Goal: Task Accomplishment & Management: Manage account settings

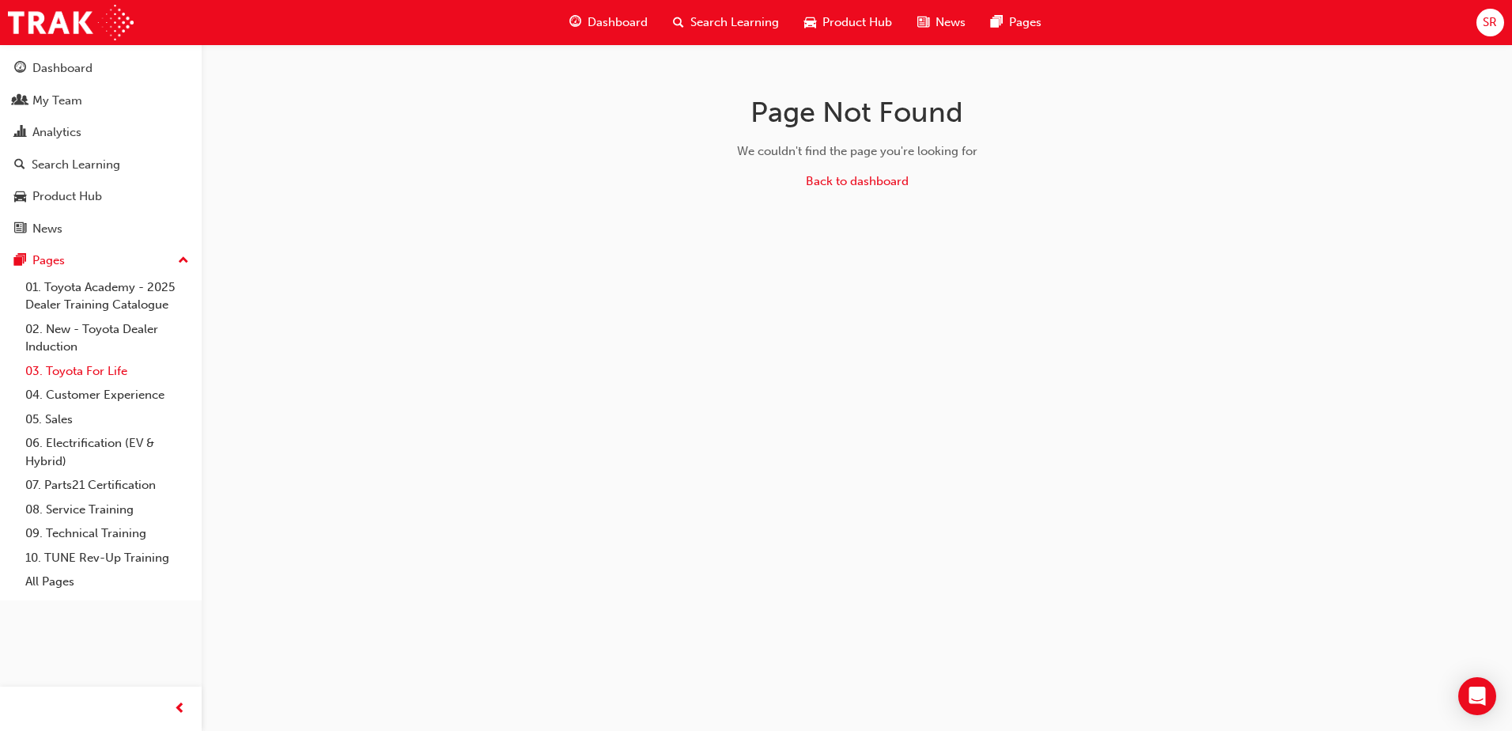
click at [104, 376] on link "03. Toyota For Life" at bounding box center [107, 371] width 176 height 25
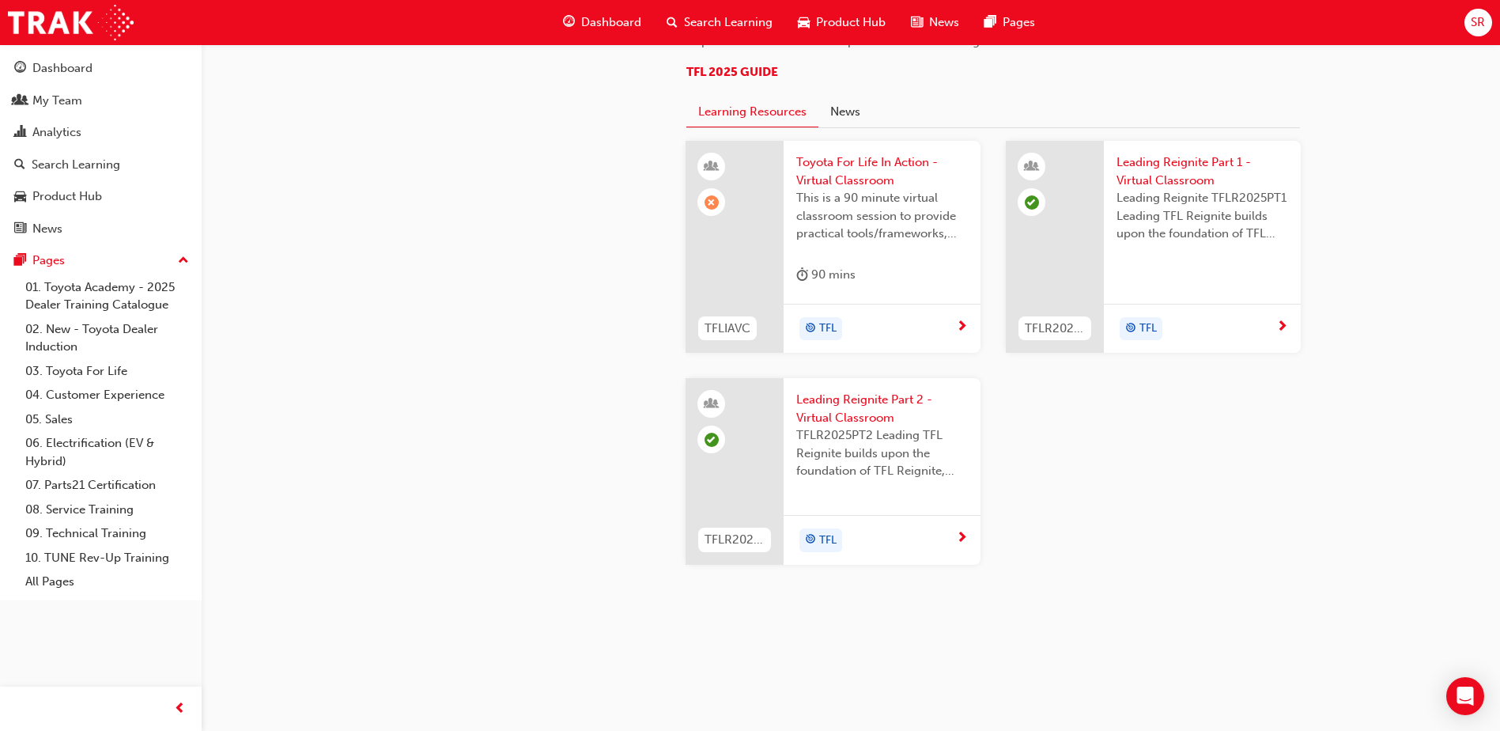
scroll to position [1502, 0]
click at [868, 189] on span "Toyota For Life In Action - Virtual Classroom" at bounding box center [882, 171] width 172 height 36
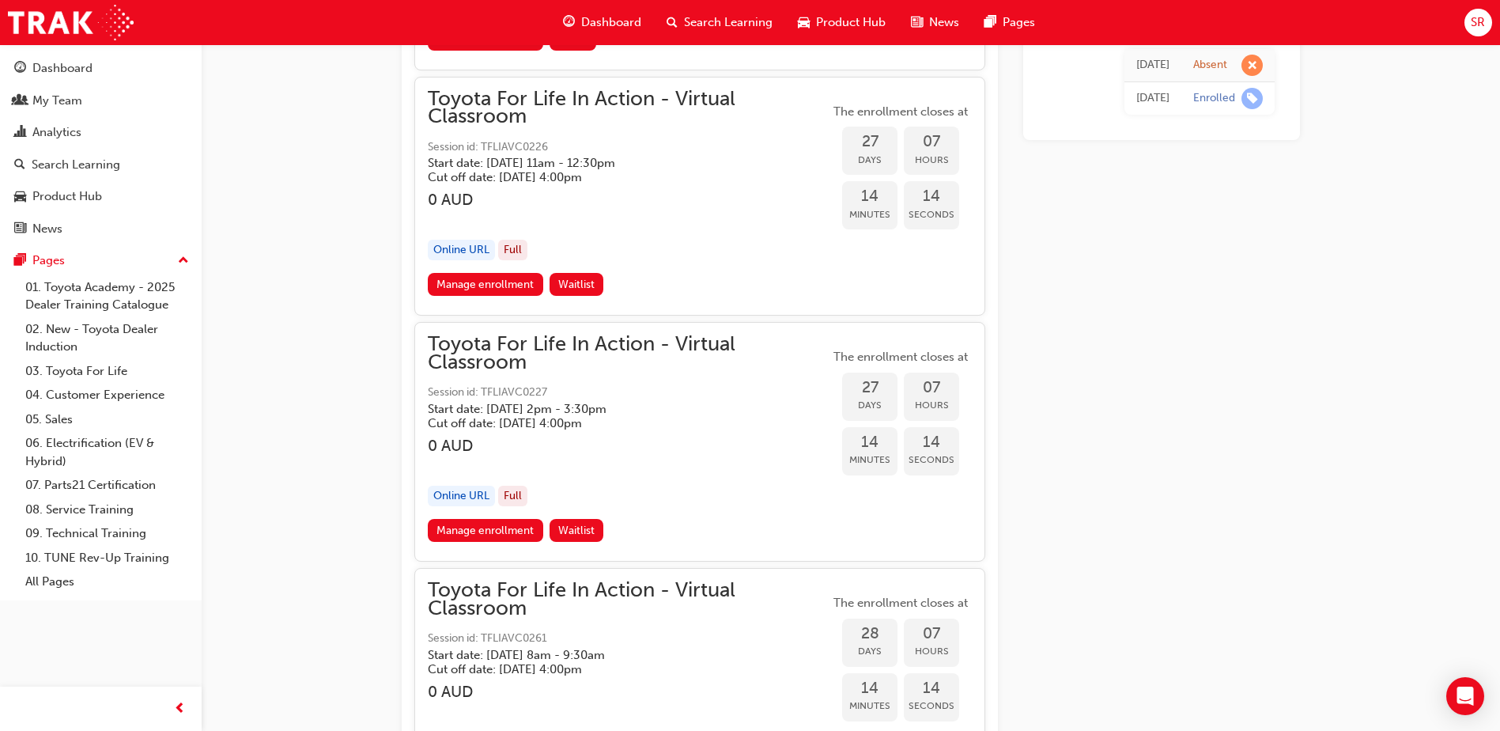
scroll to position [14172, 0]
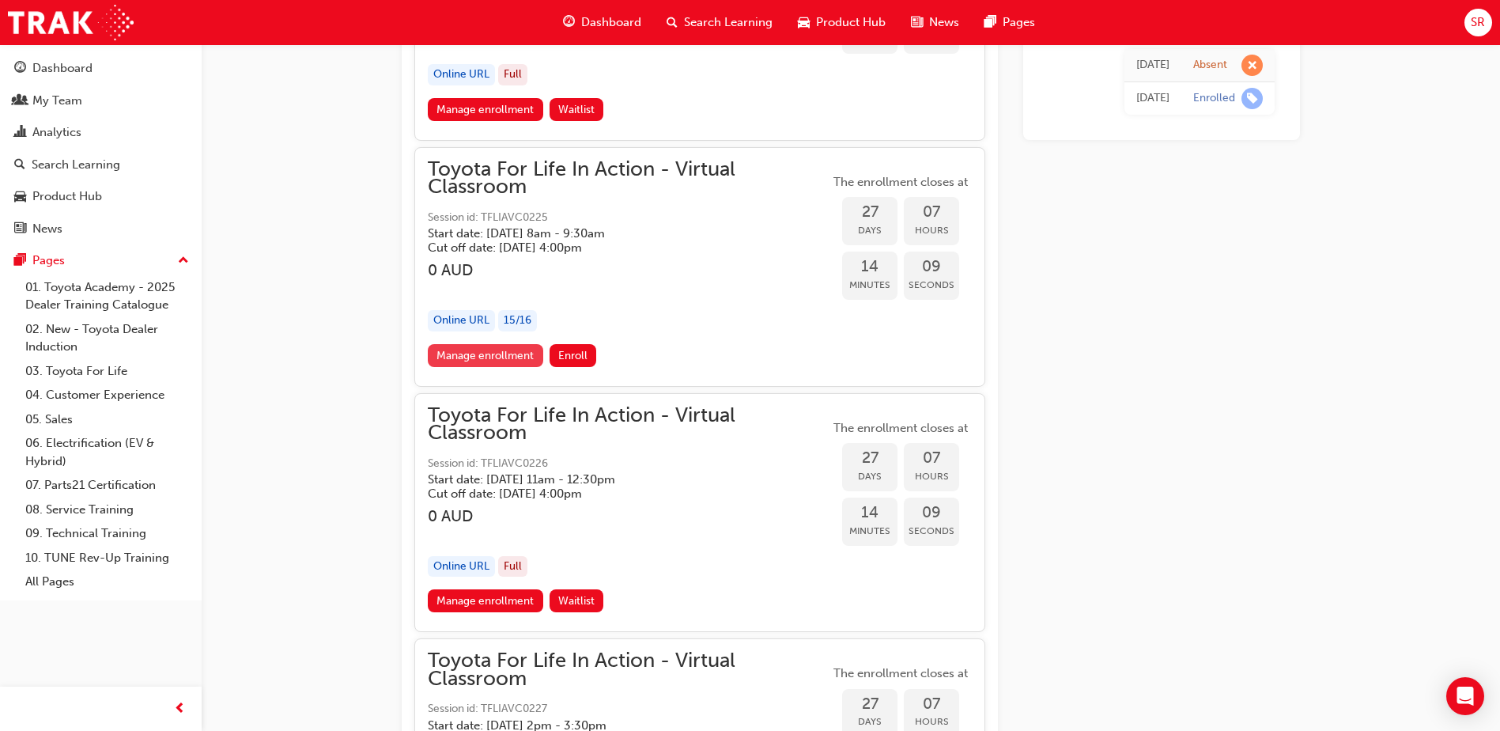
click at [482, 355] on link "Manage enrollment" at bounding box center [485, 355] width 115 height 23
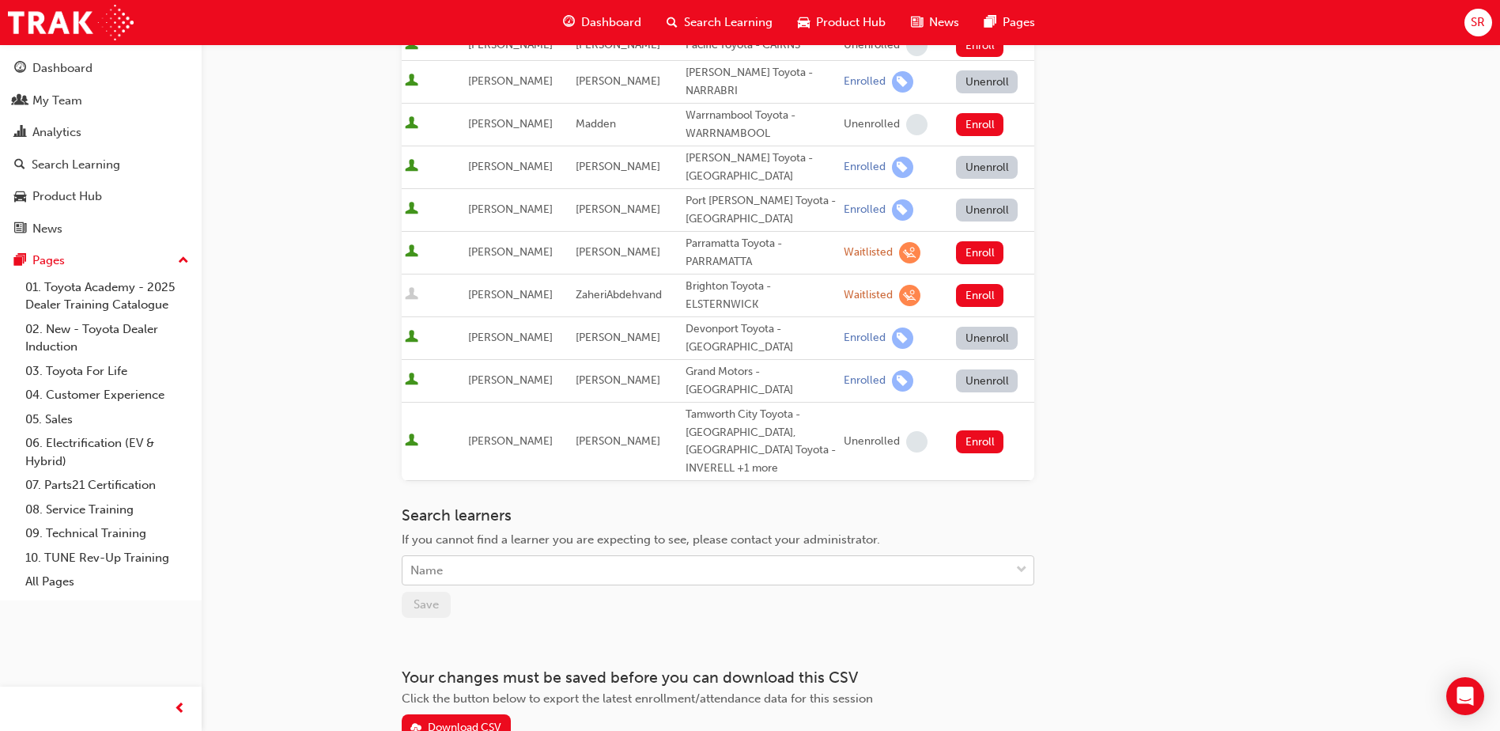
scroll to position [1028, 0]
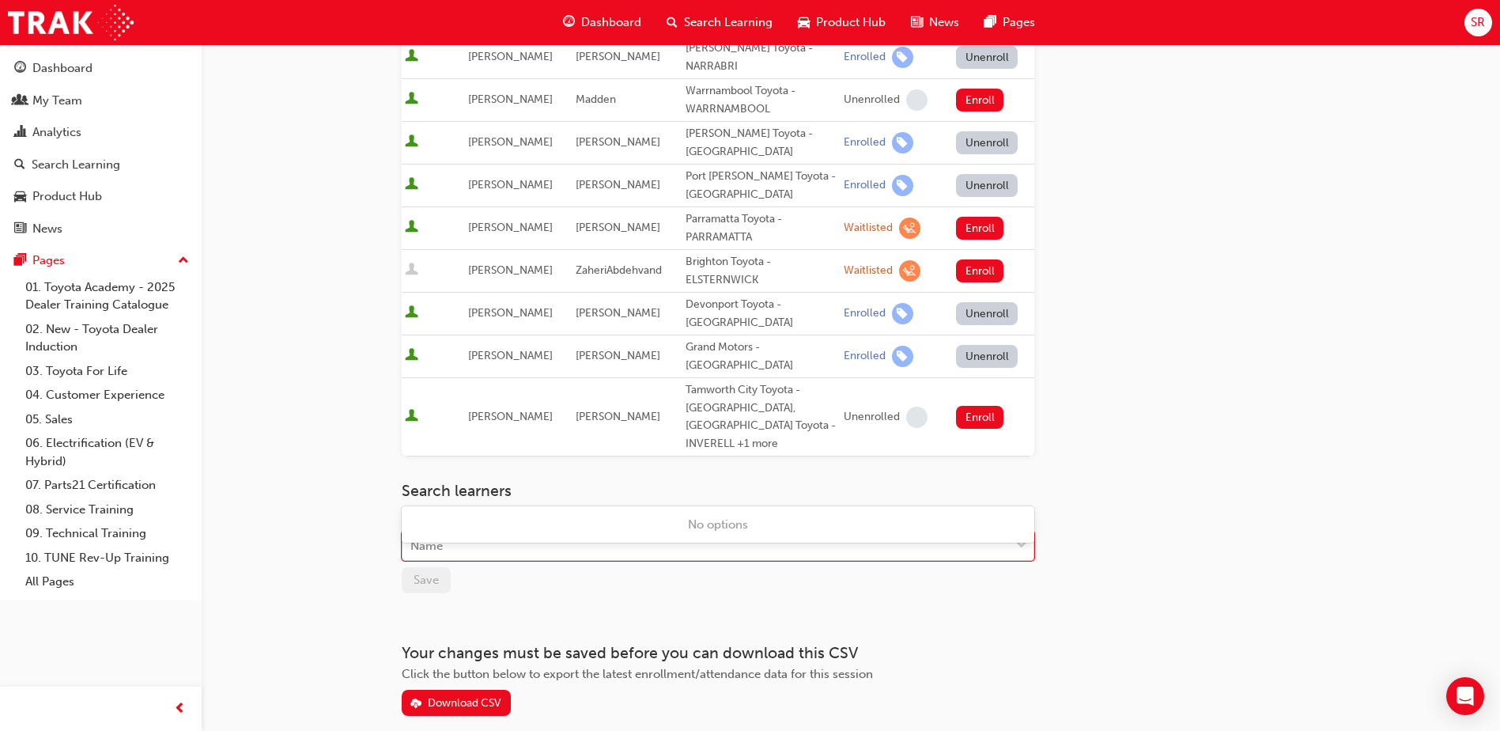
click at [519, 532] on div "Name" at bounding box center [706, 546] width 607 height 28
type input "r"
click at [572, 532] on div "Name" at bounding box center [706, 546] width 607 height 28
type input "ru"
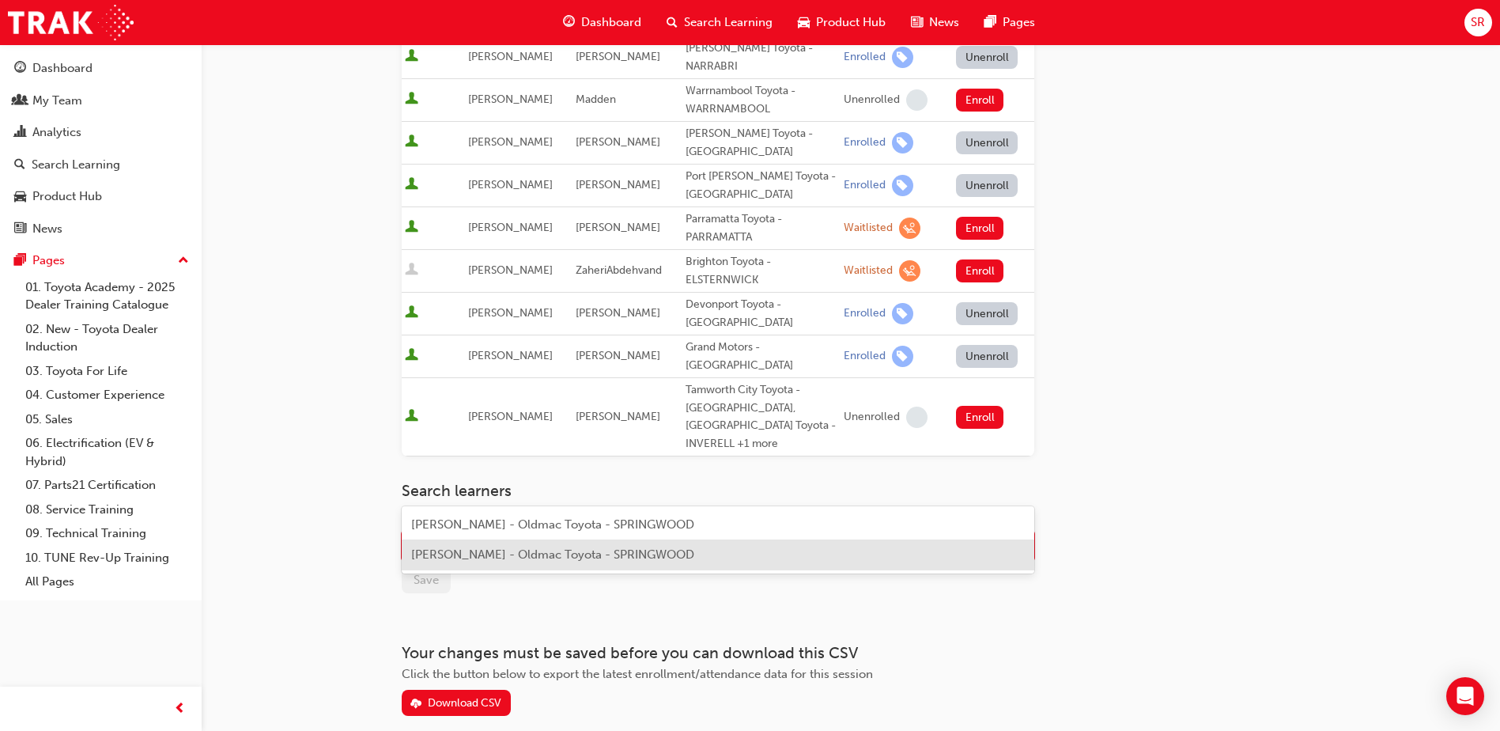
click at [489, 562] on div "[PERSON_NAME] - Oldmac Toyota - SPRINGWOOD" at bounding box center [718, 554] width 633 height 31
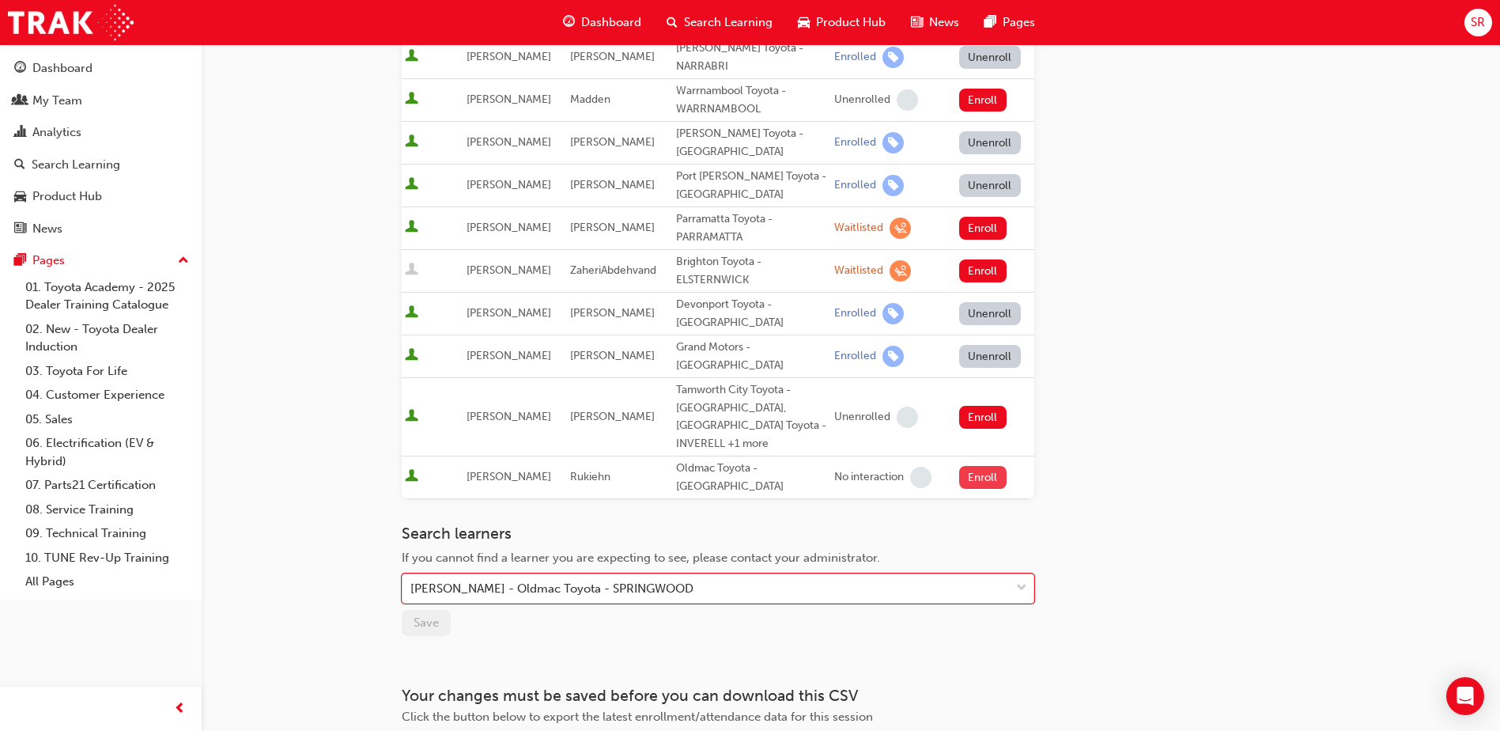
click at [980, 466] on button "Enroll" at bounding box center [982, 477] width 47 height 23
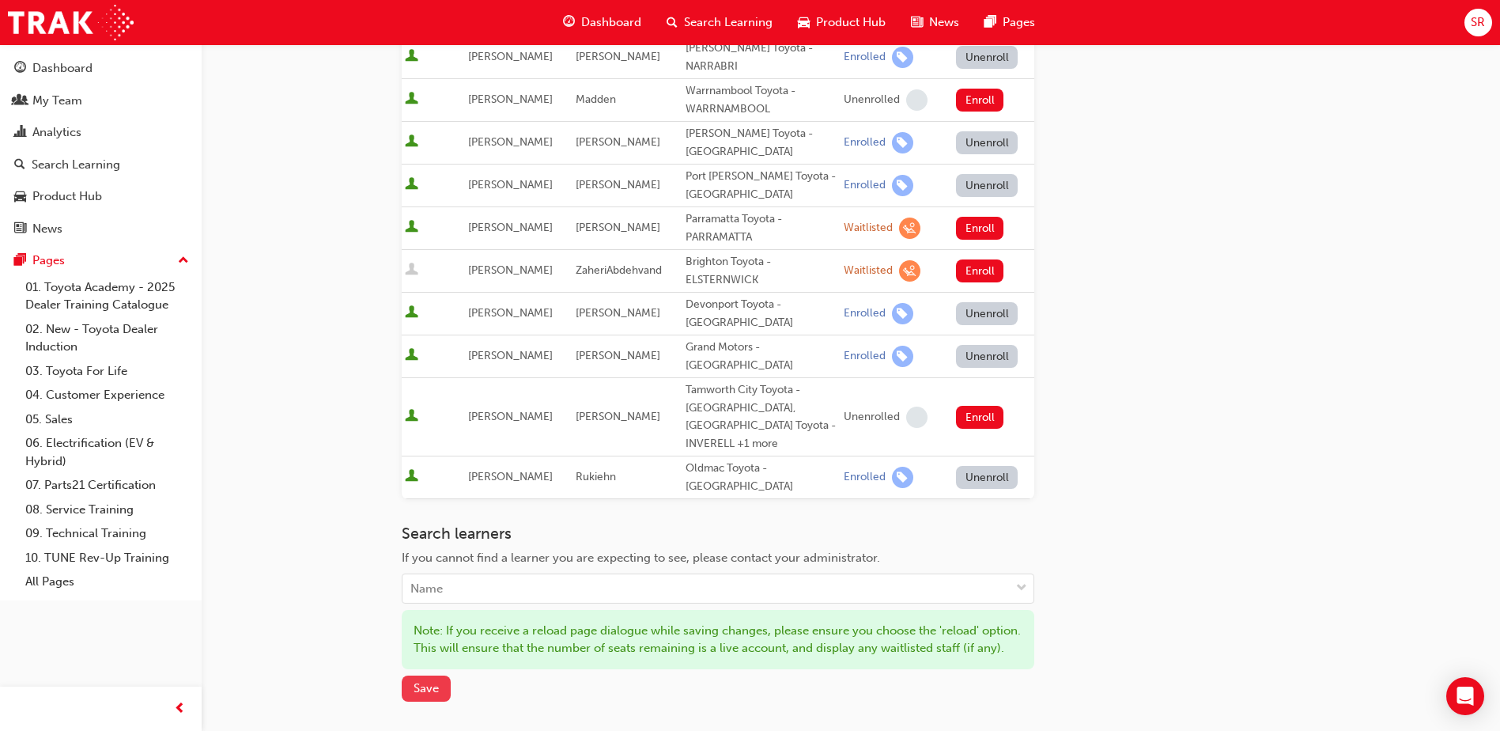
click at [429, 681] on span "Save" at bounding box center [426, 688] width 25 height 14
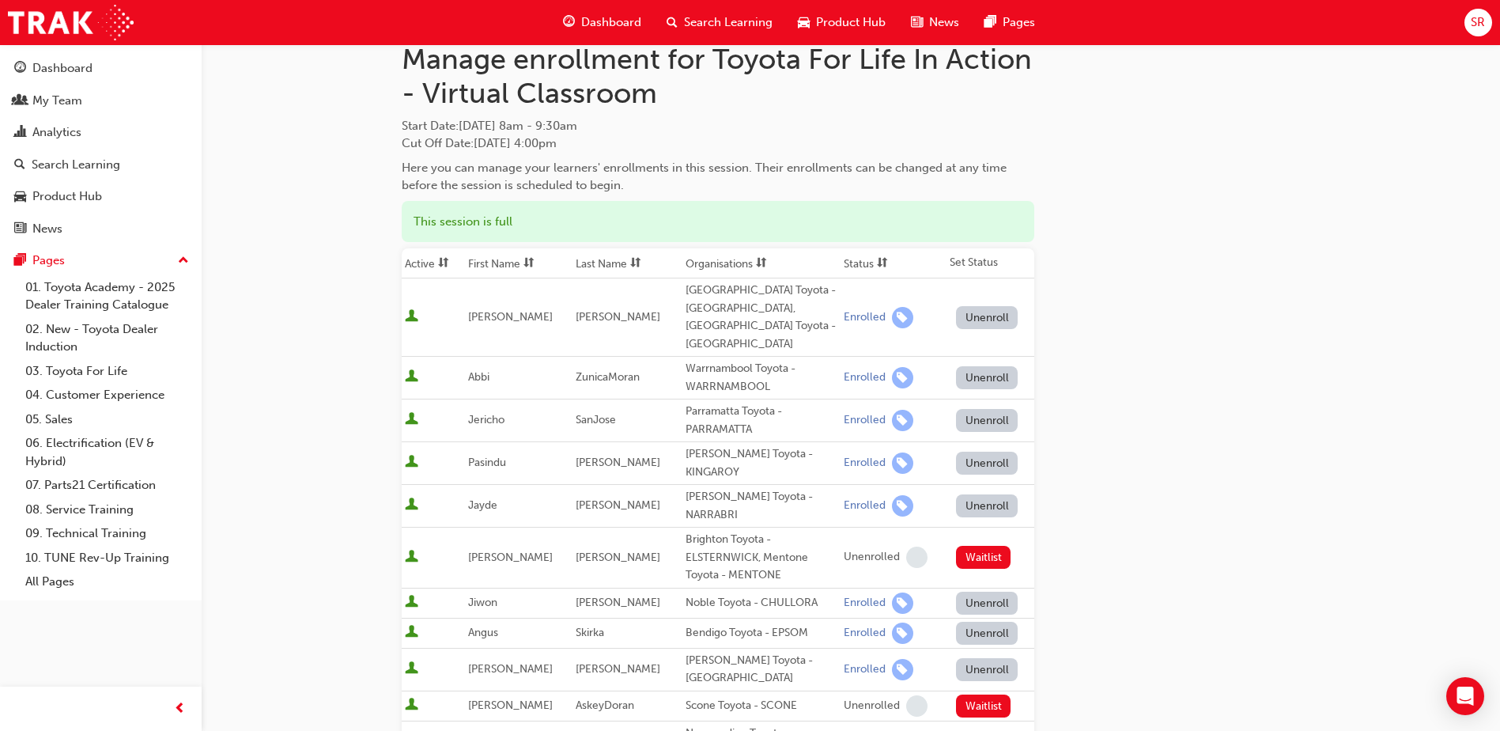
scroll to position [0, 0]
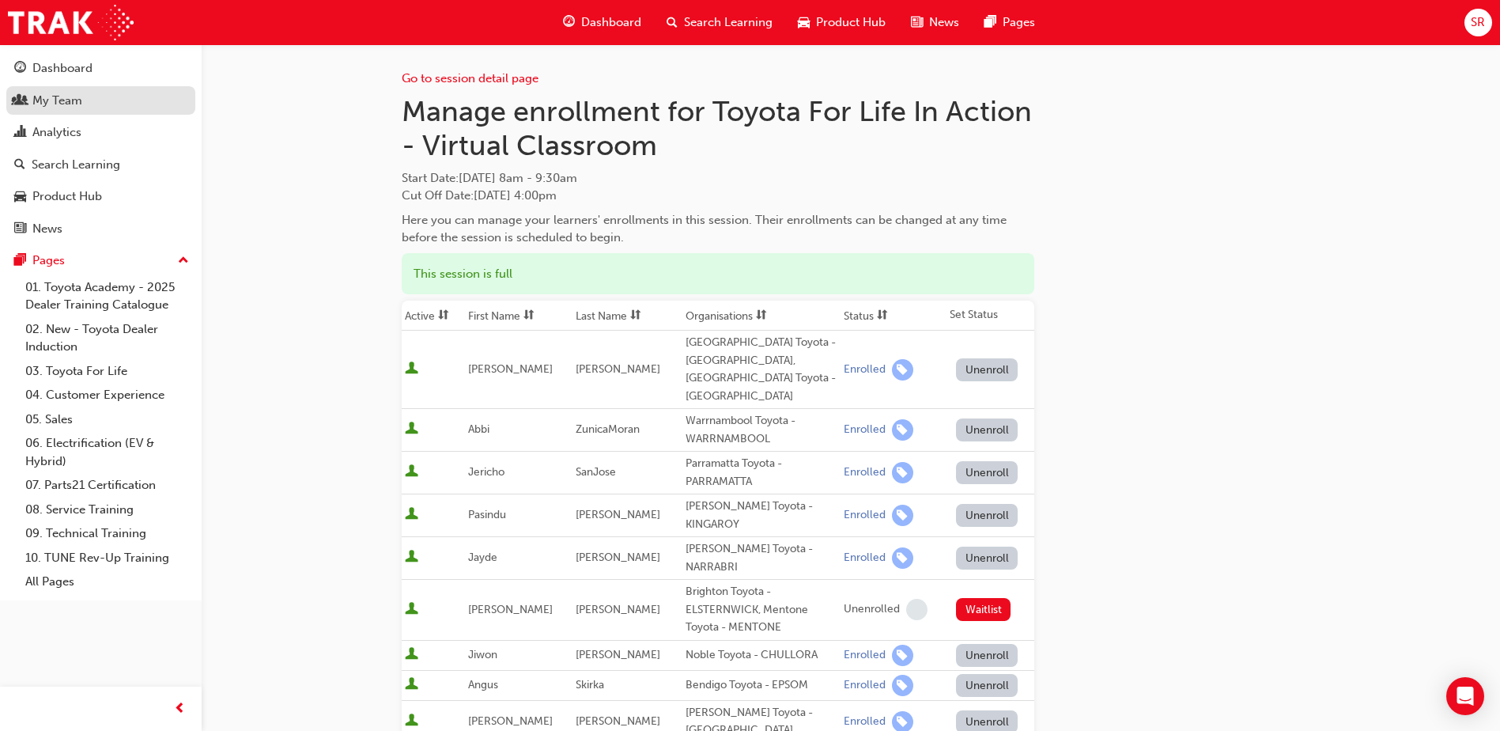
click at [81, 99] on div "My Team" at bounding box center [57, 101] width 50 height 18
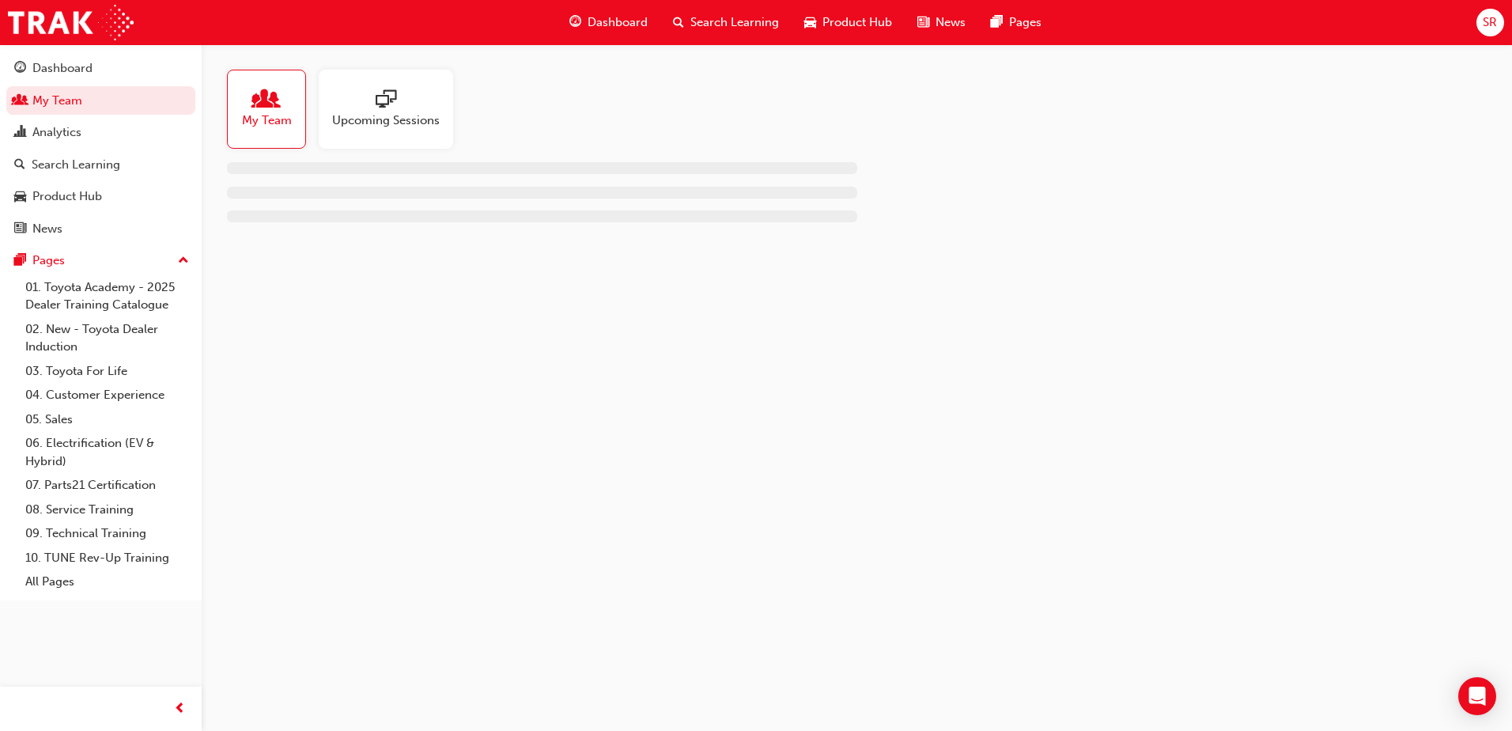
click at [405, 113] on span "Upcoming Sessions" at bounding box center [386, 121] width 108 height 18
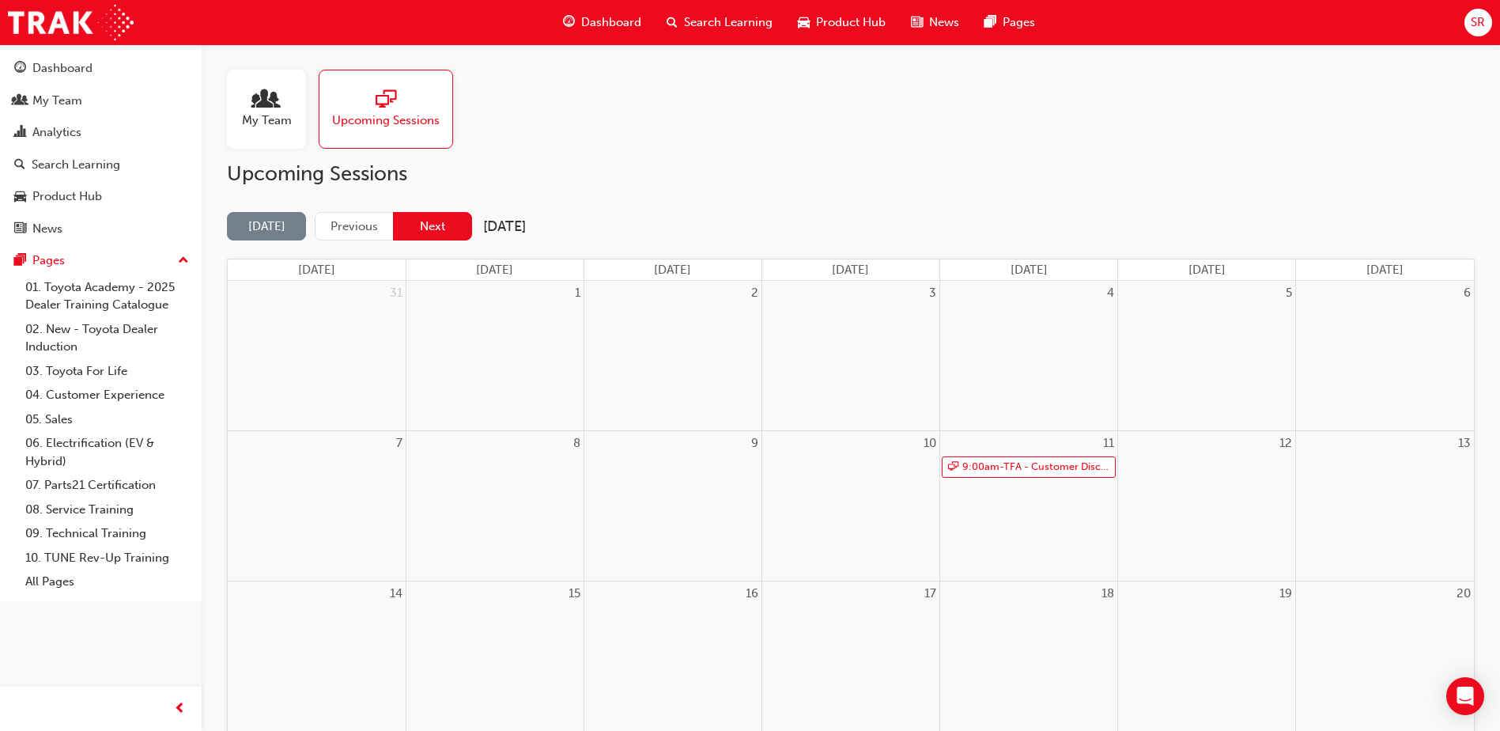
click at [436, 228] on button "Next" at bounding box center [432, 226] width 79 height 29
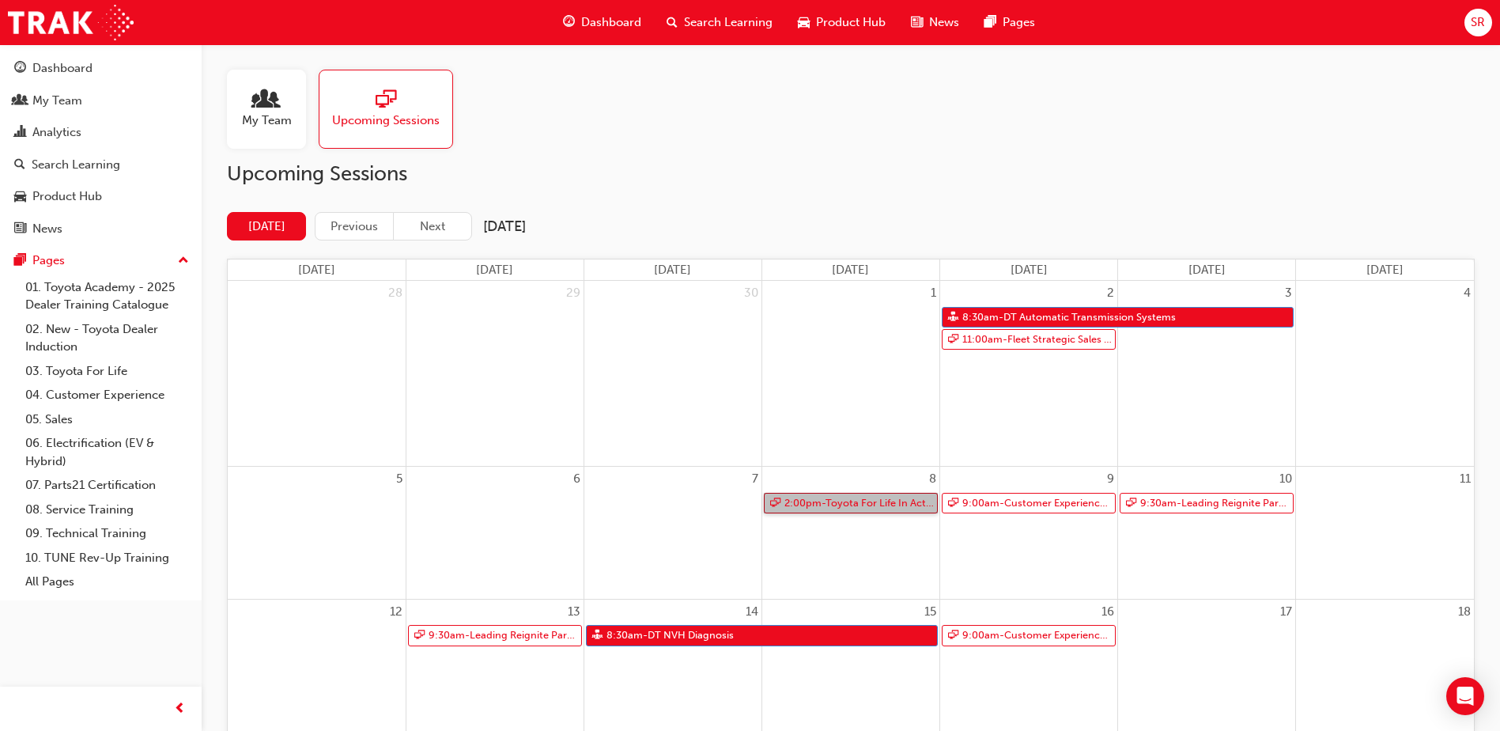
click at [871, 505] on link "2:00pm - Toyota For Life In Action - Virtual Classroom" at bounding box center [851, 503] width 174 height 21
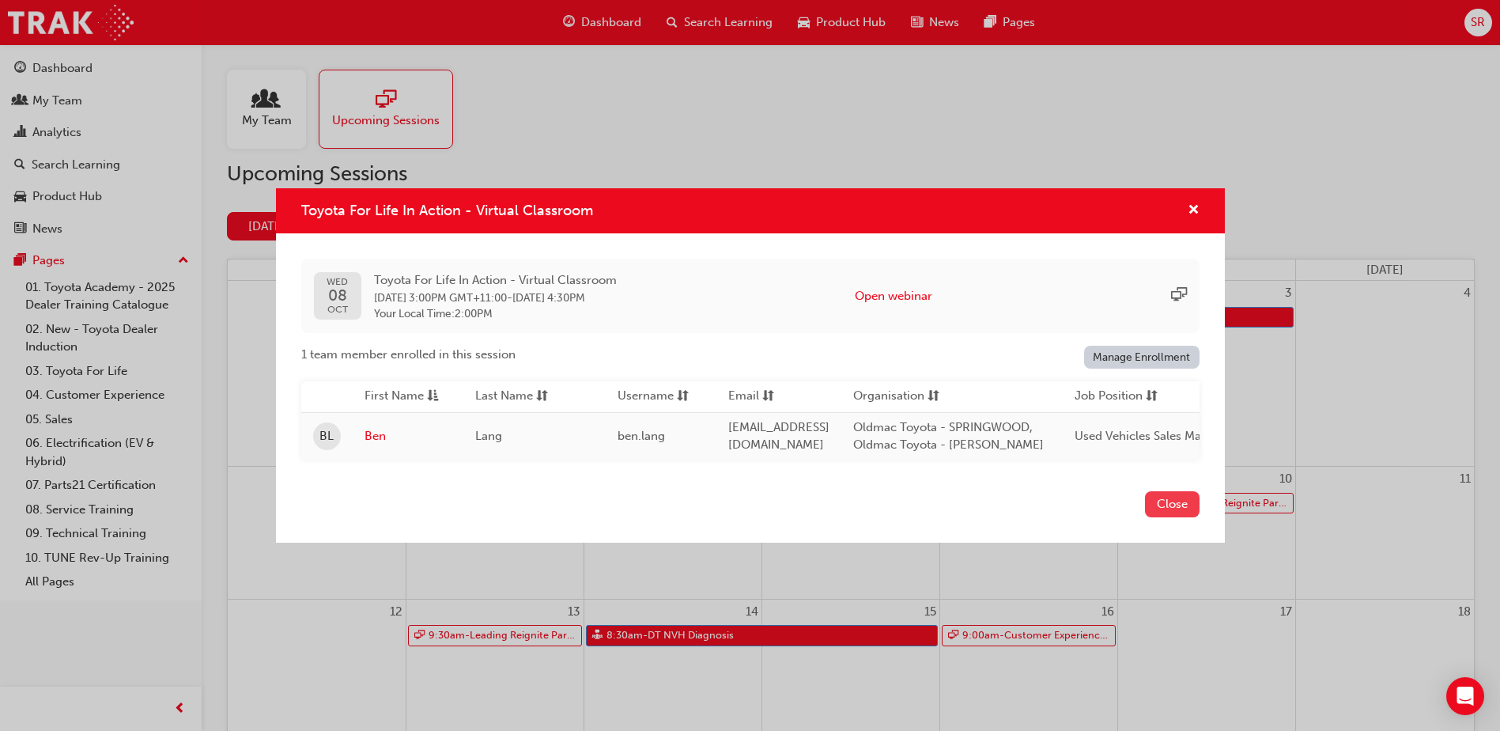
click at [1198, 512] on button "Close" at bounding box center [1172, 504] width 55 height 26
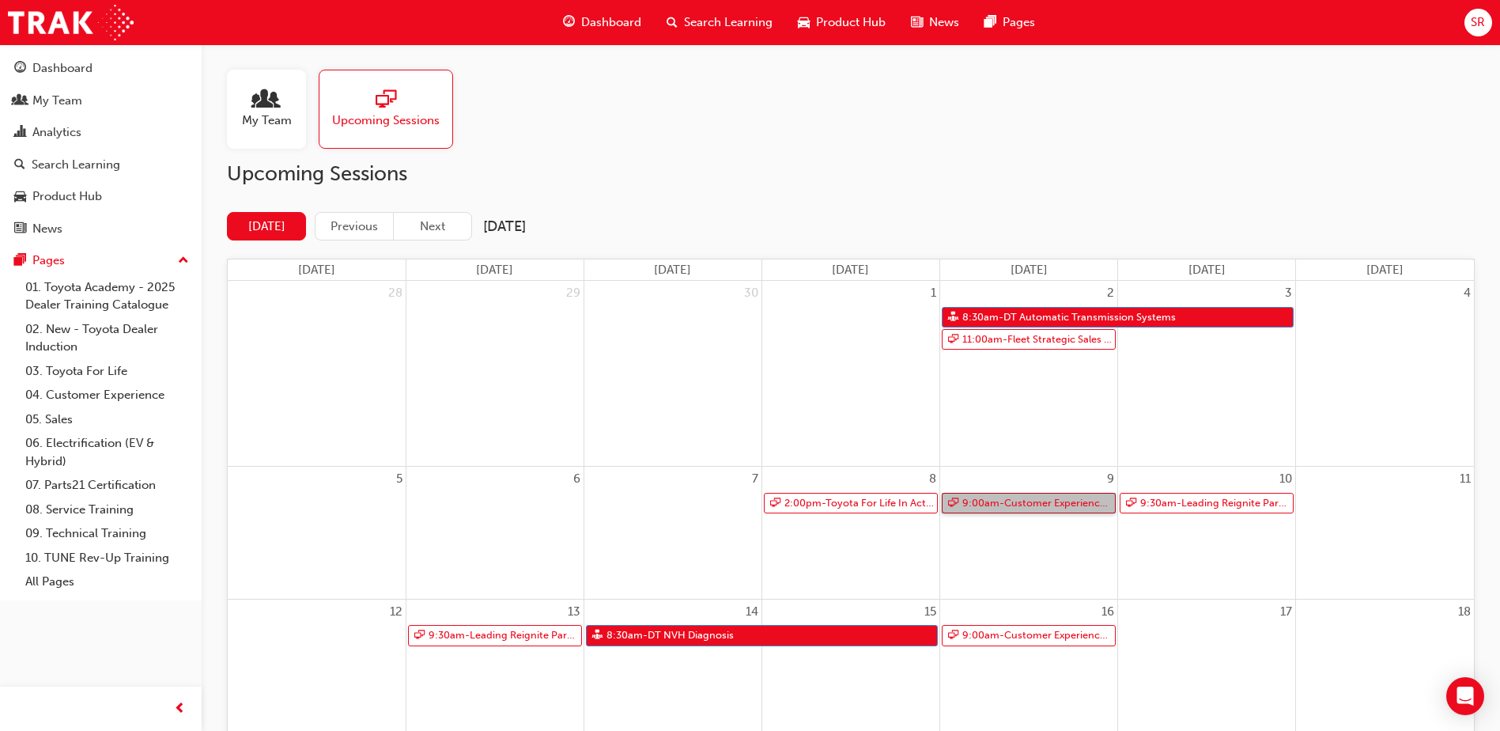
click at [1053, 505] on link "9:00am - Customer Experience in Action" at bounding box center [1029, 503] width 174 height 21
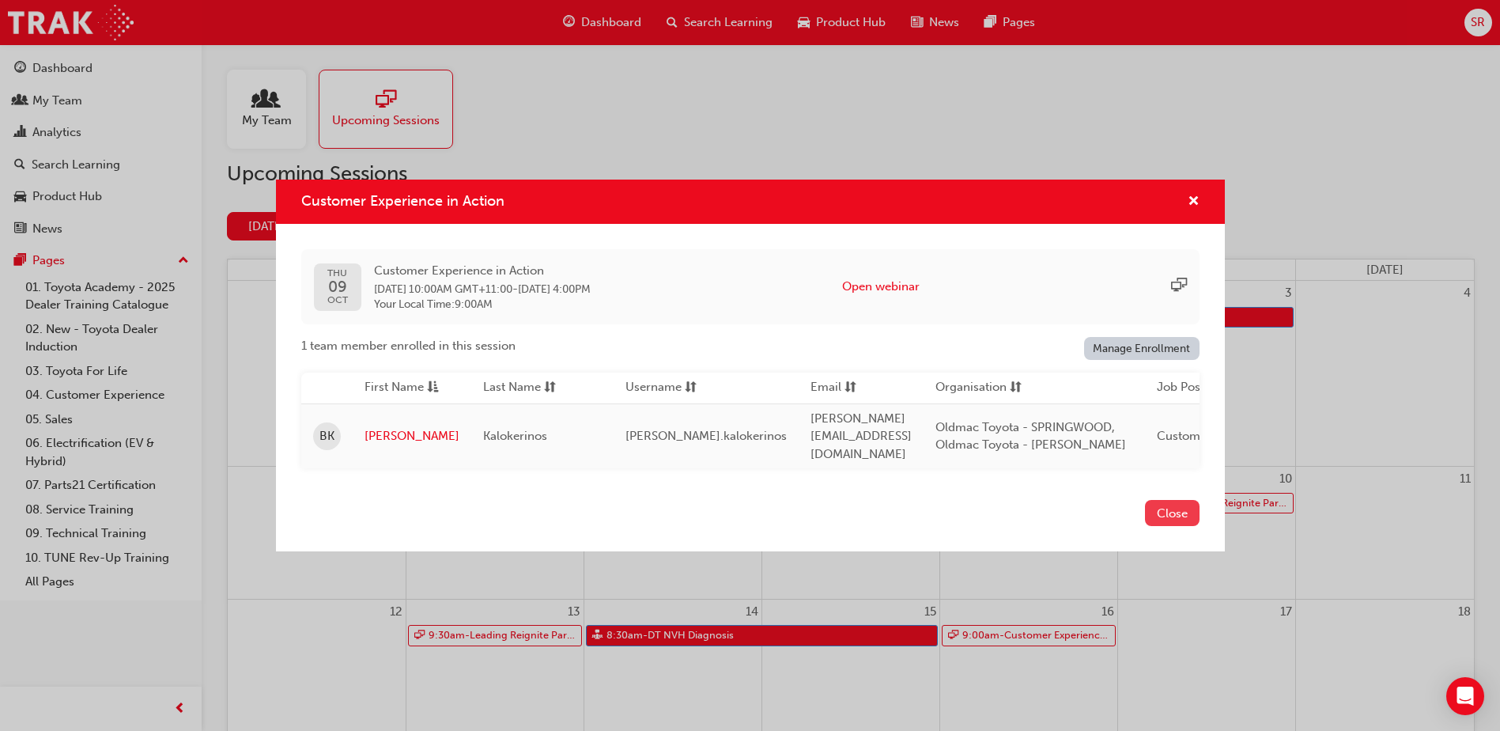
click at [1171, 516] on button "Close" at bounding box center [1172, 513] width 55 height 26
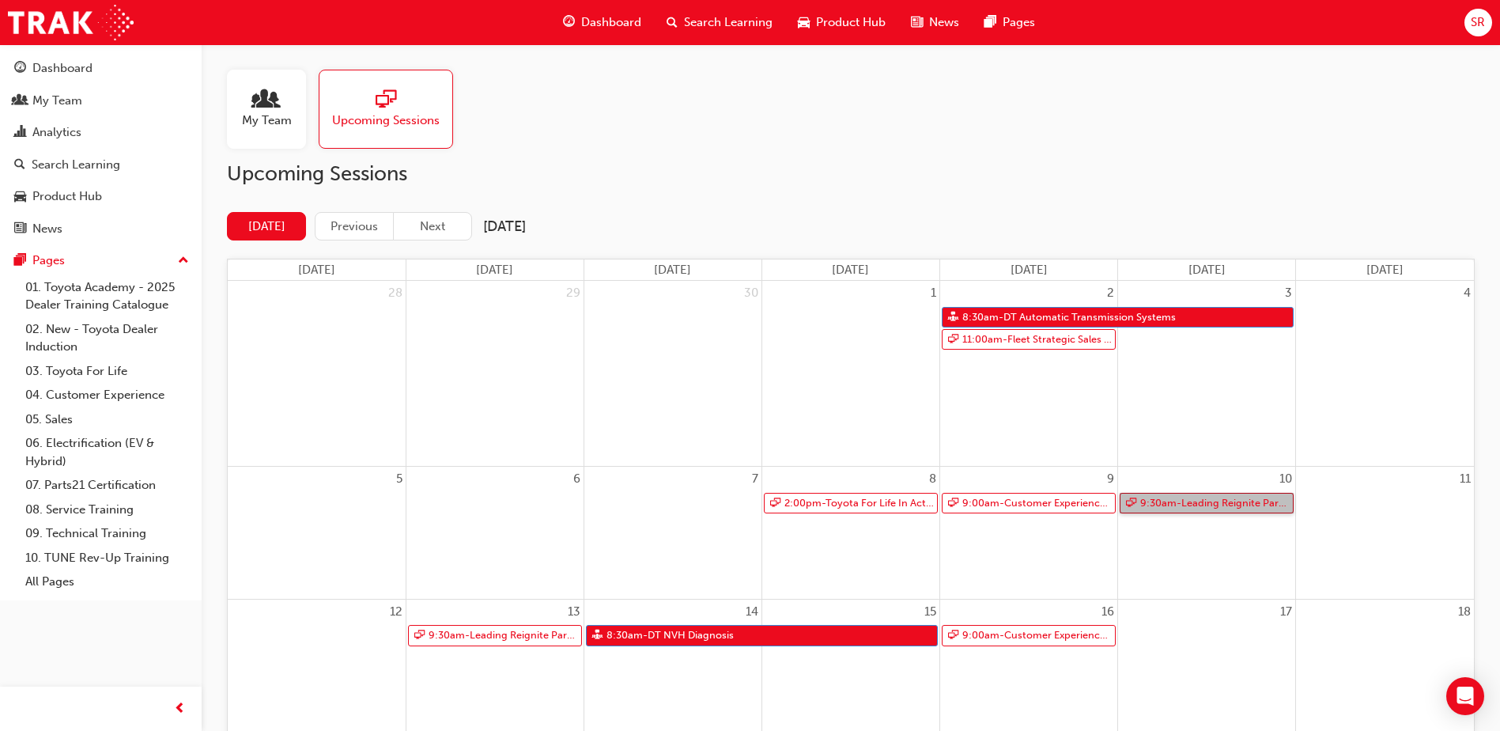
click at [1250, 508] on link "9:30am - Leading Reignite Part 2 - Virtual Classroom" at bounding box center [1207, 503] width 174 height 21
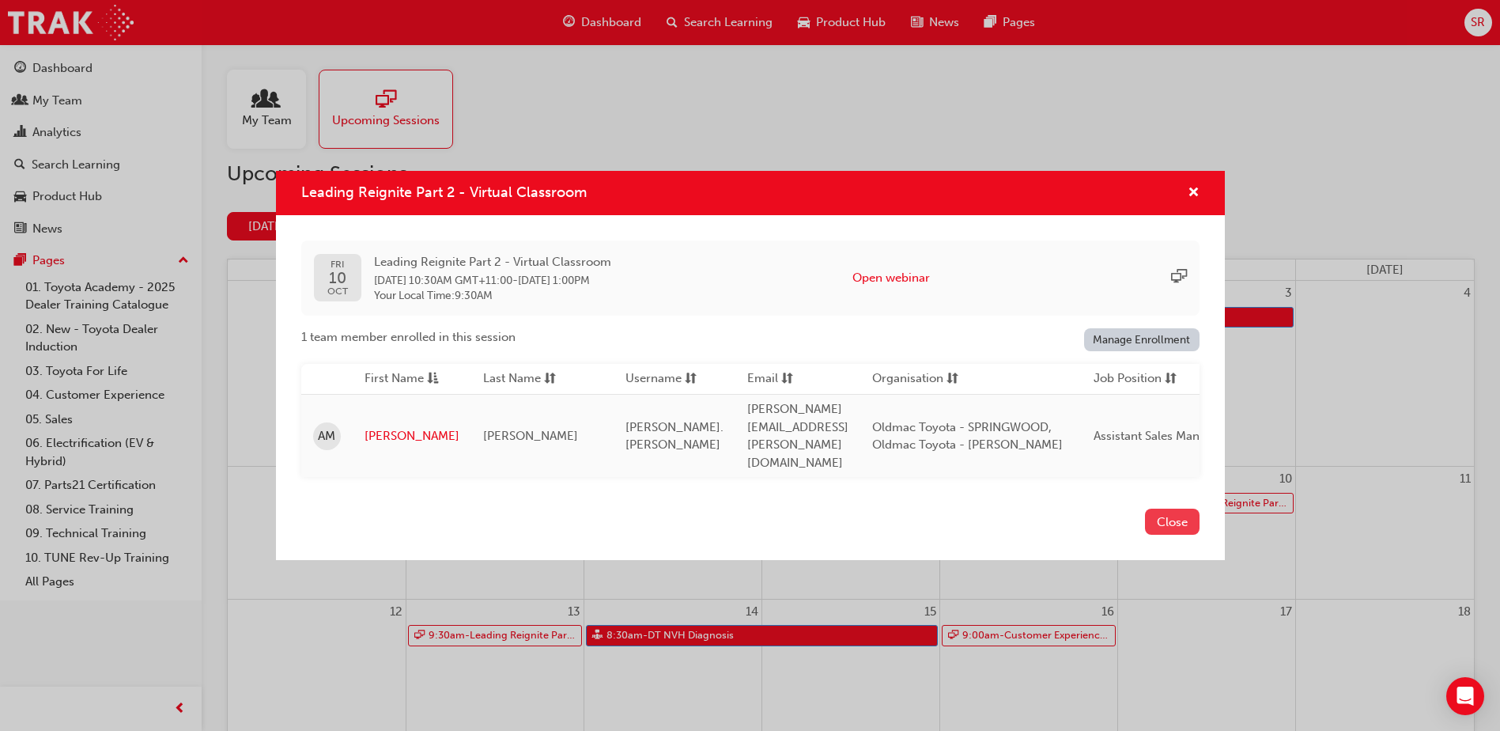
click at [1175, 512] on button "Close" at bounding box center [1172, 521] width 55 height 26
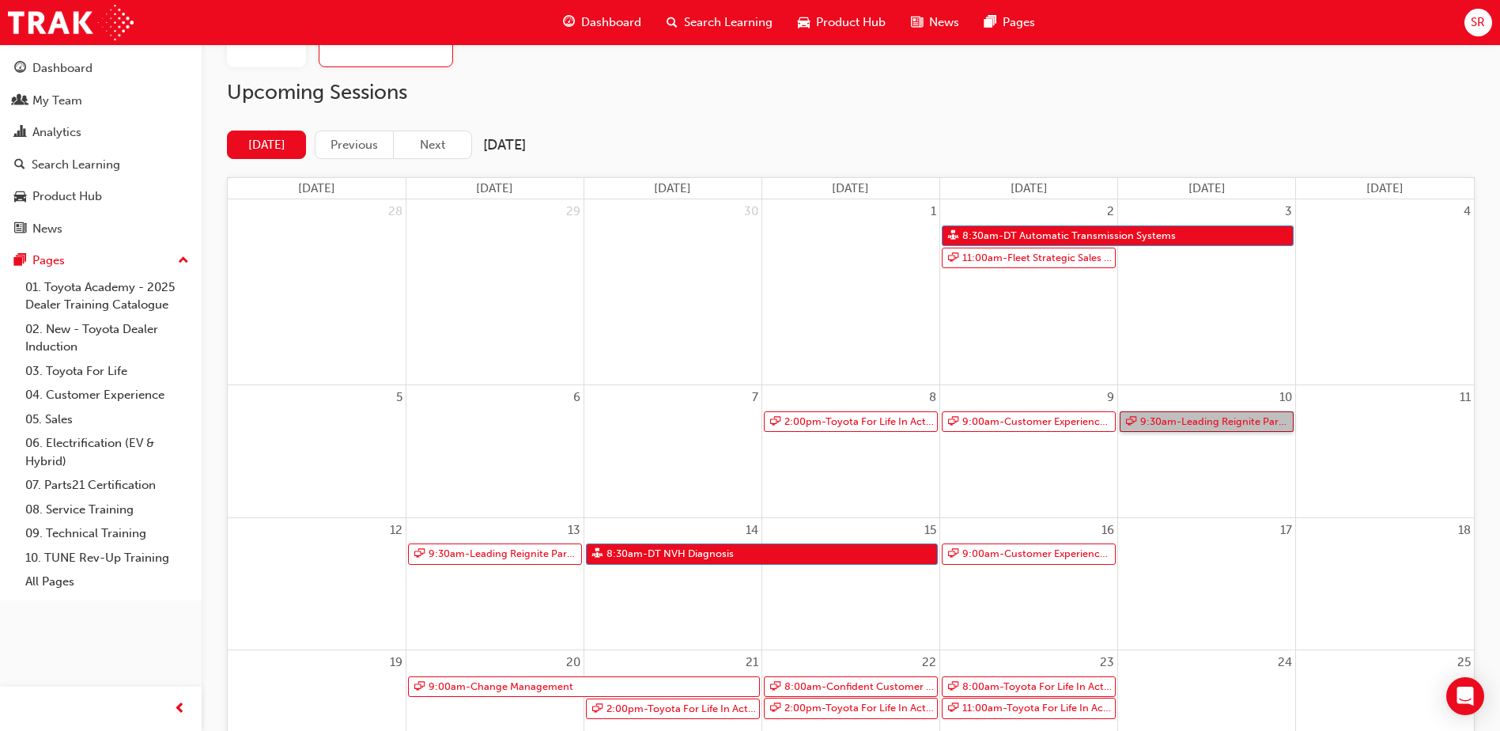
scroll to position [316, 0]
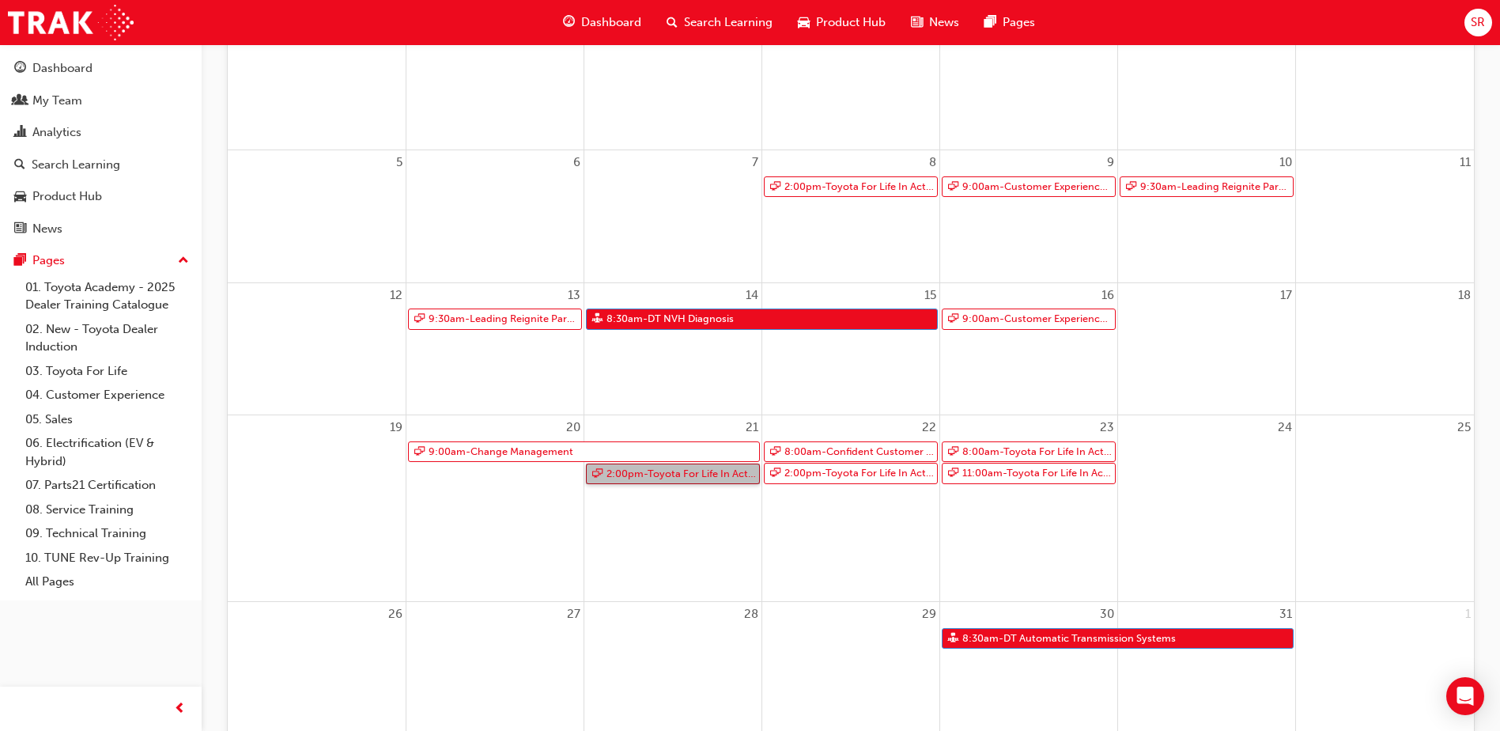
click at [694, 474] on link "2:00pm - Toyota For Life In Action - Virtual Classroom" at bounding box center [673, 473] width 174 height 21
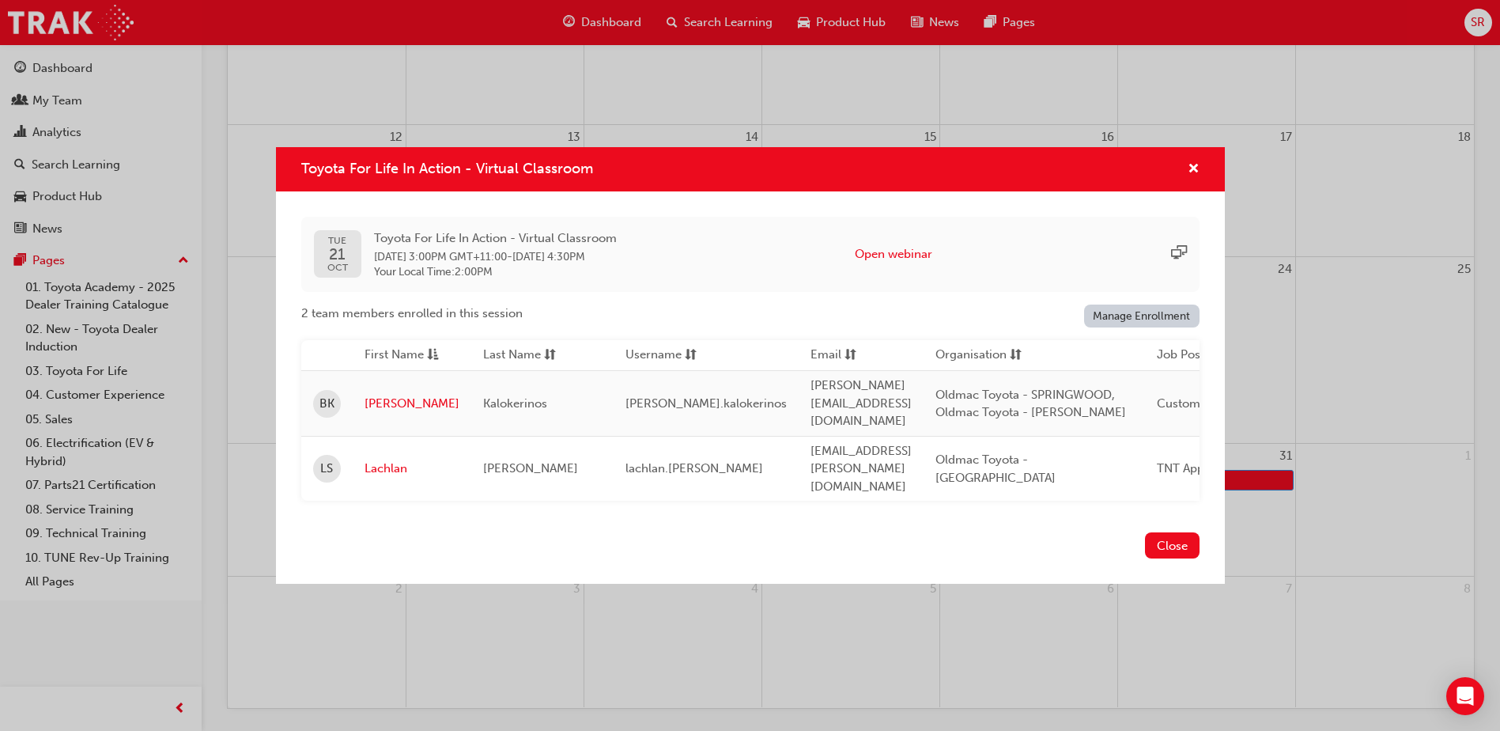
scroll to position [237, 0]
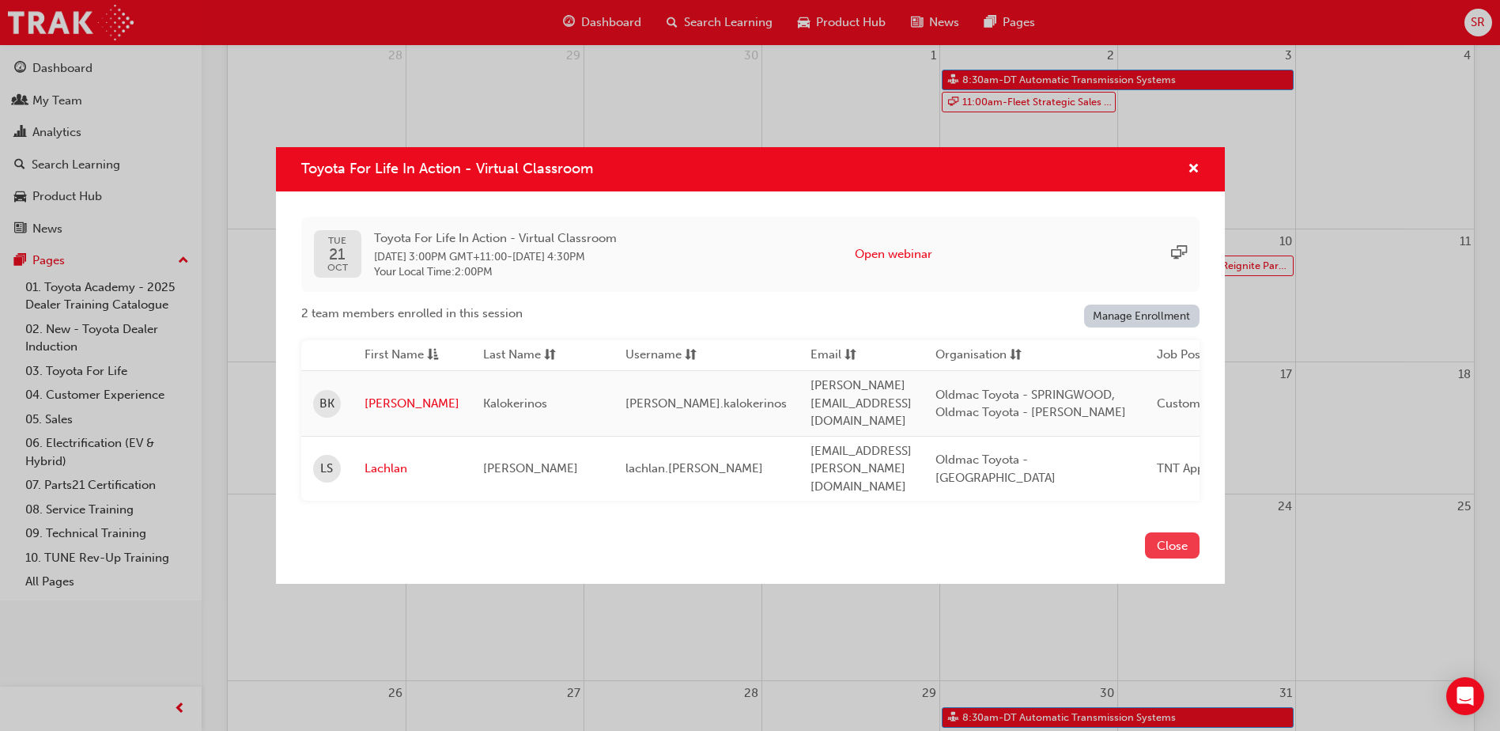
click at [1185, 532] on button "Close" at bounding box center [1172, 545] width 55 height 26
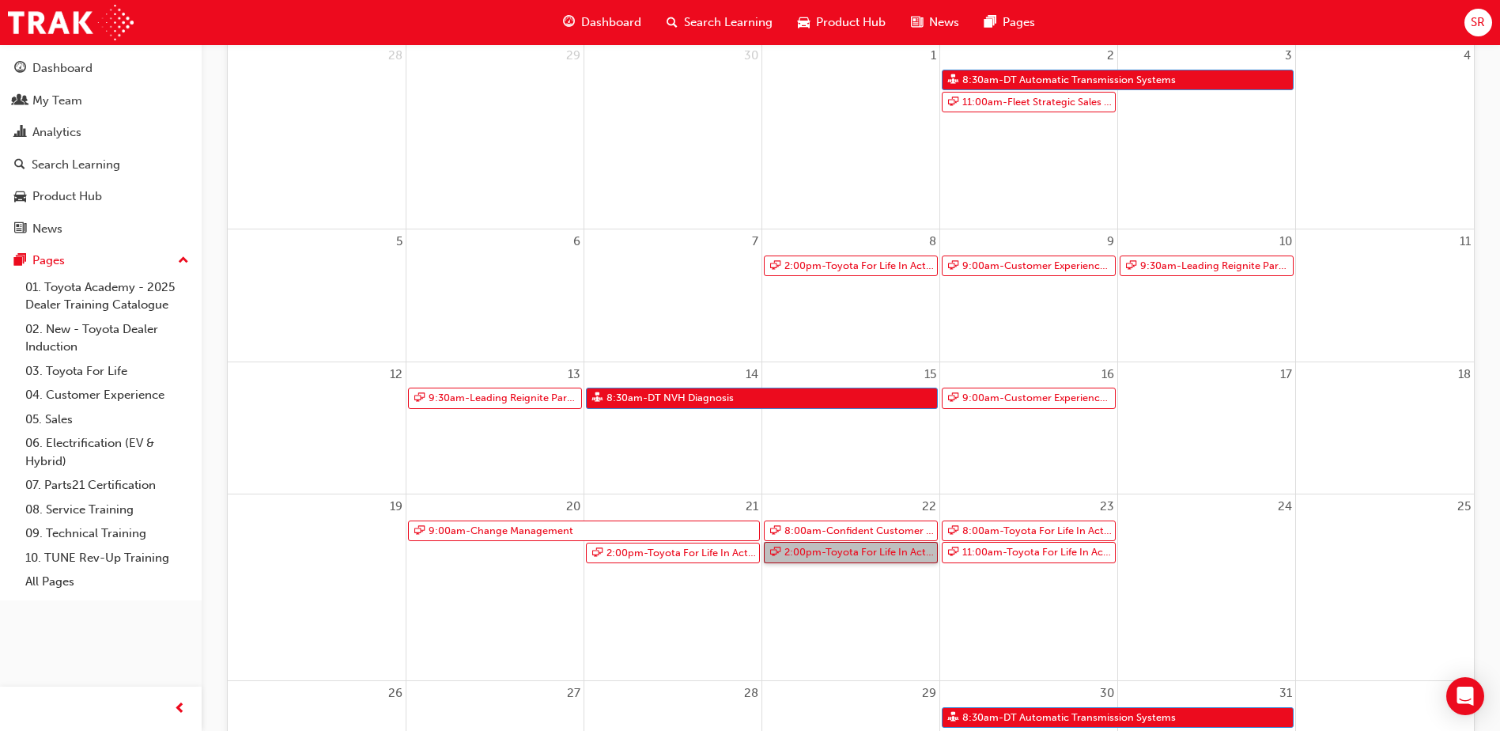
click at [871, 549] on link "2:00pm - Toyota For Life In Action - Virtual Classroom" at bounding box center [851, 552] width 174 height 21
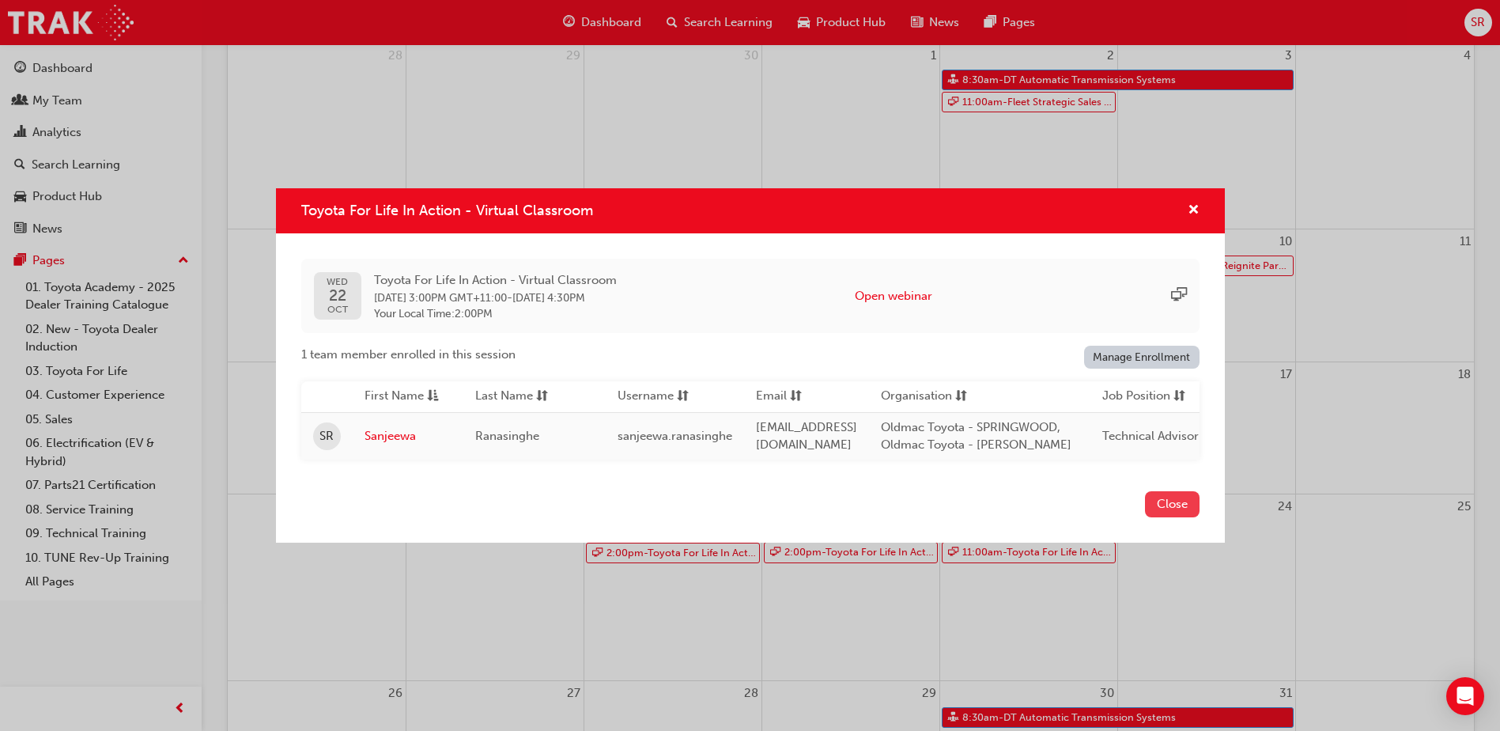
click at [1185, 512] on button "Close" at bounding box center [1172, 504] width 55 height 26
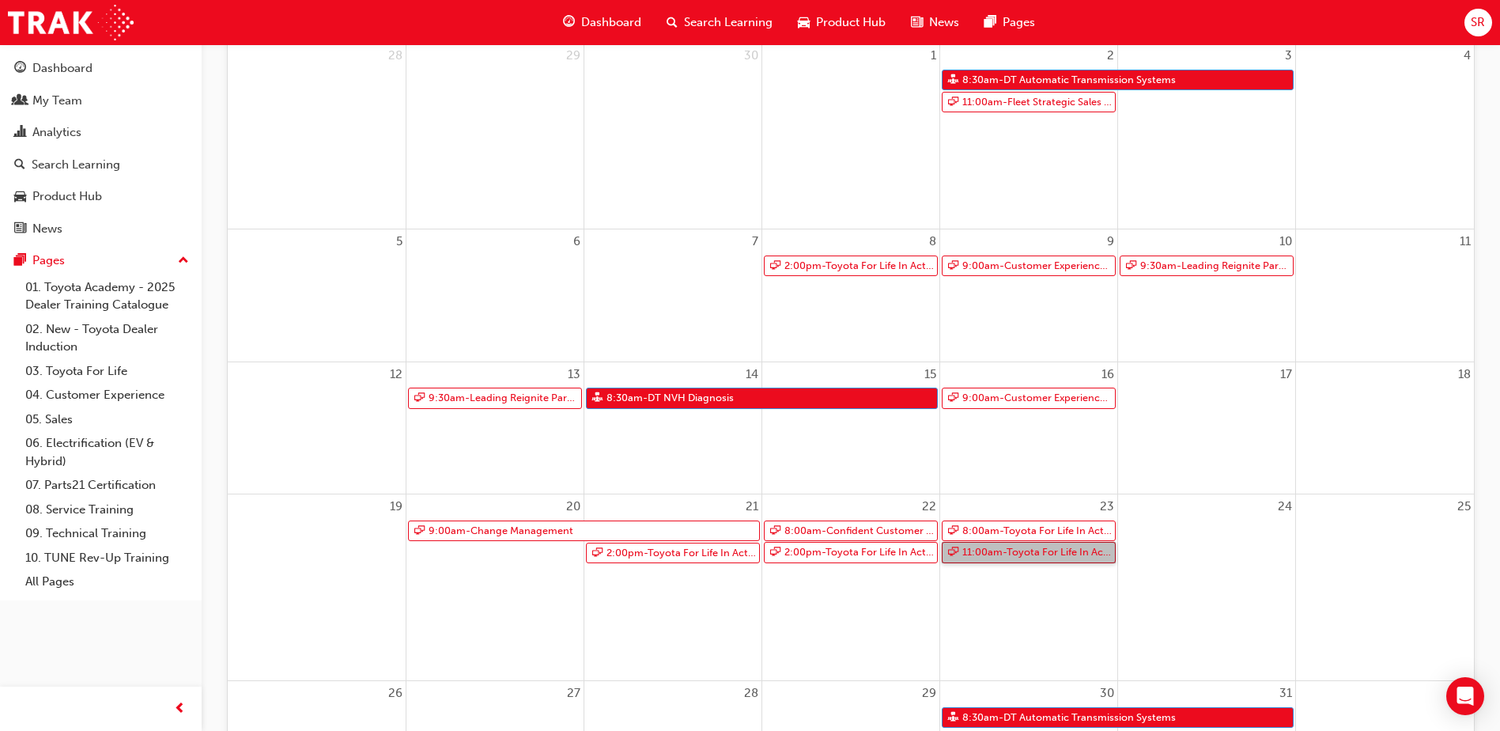
click at [1068, 560] on link "11:00am - Toyota For Life In Action - Virtual Classroom" at bounding box center [1029, 552] width 174 height 21
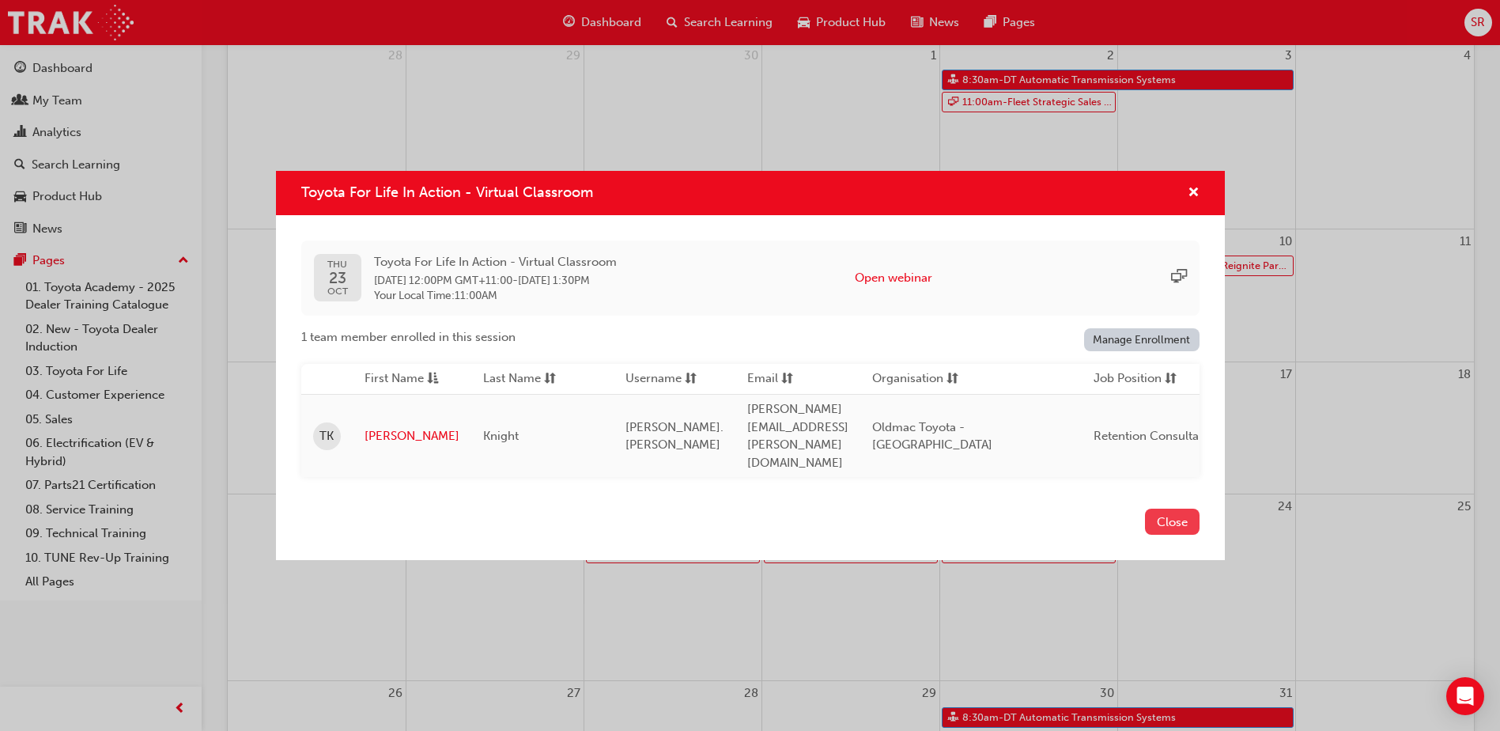
click at [1165, 509] on button "Close" at bounding box center [1172, 521] width 55 height 26
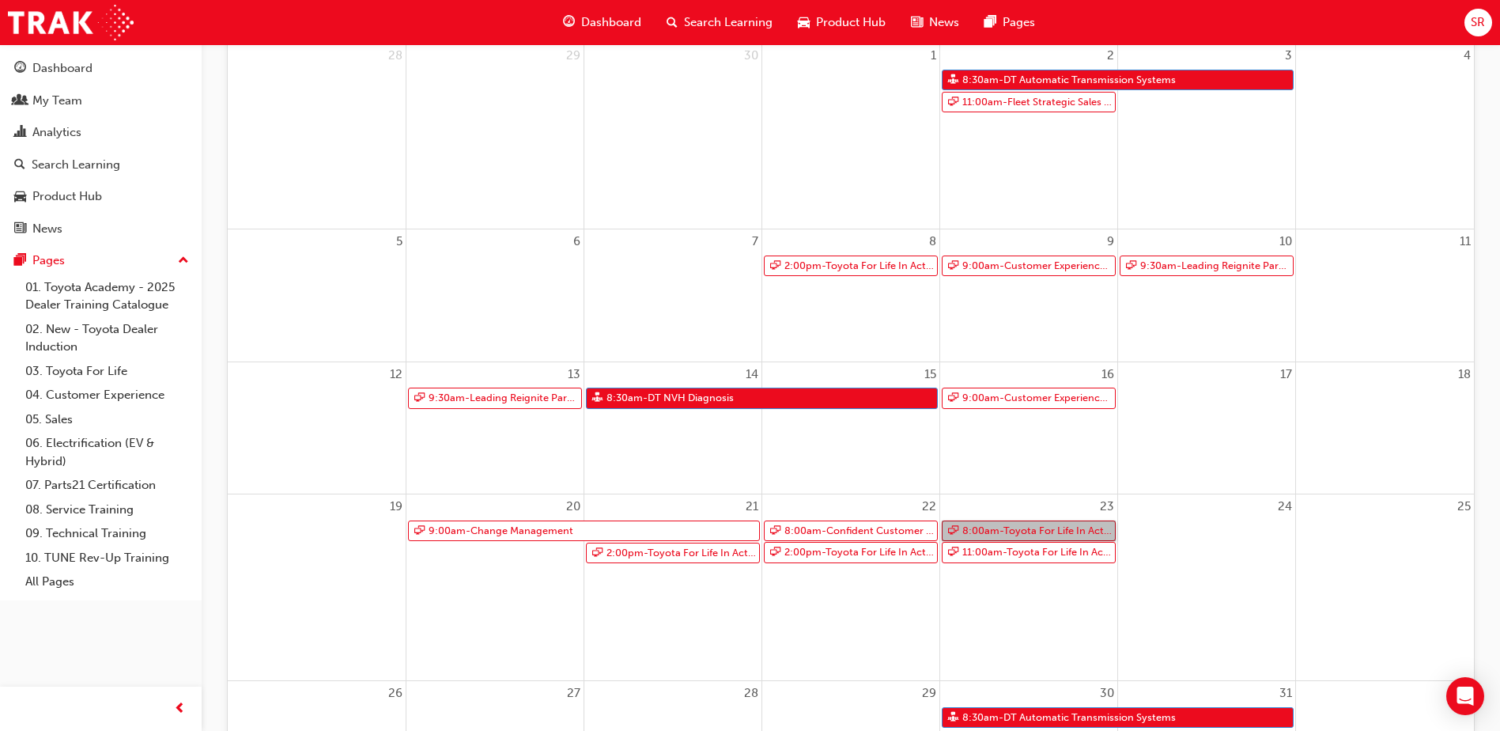
click at [1061, 527] on link "8:00am - Toyota For Life In Action - Virtual Classroom" at bounding box center [1029, 530] width 174 height 21
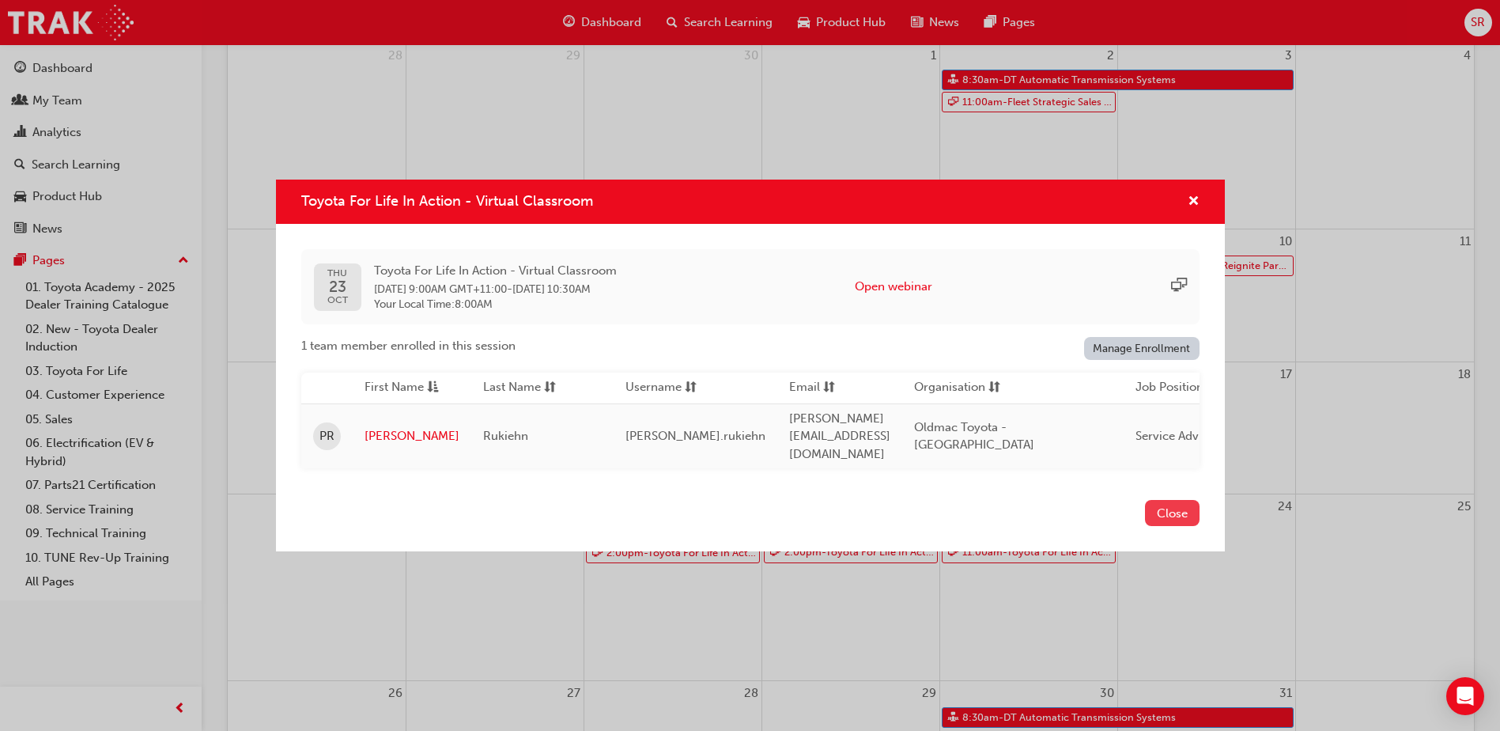
click at [1159, 504] on button "Close" at bounding box center [1172, 513] width 55 height 26
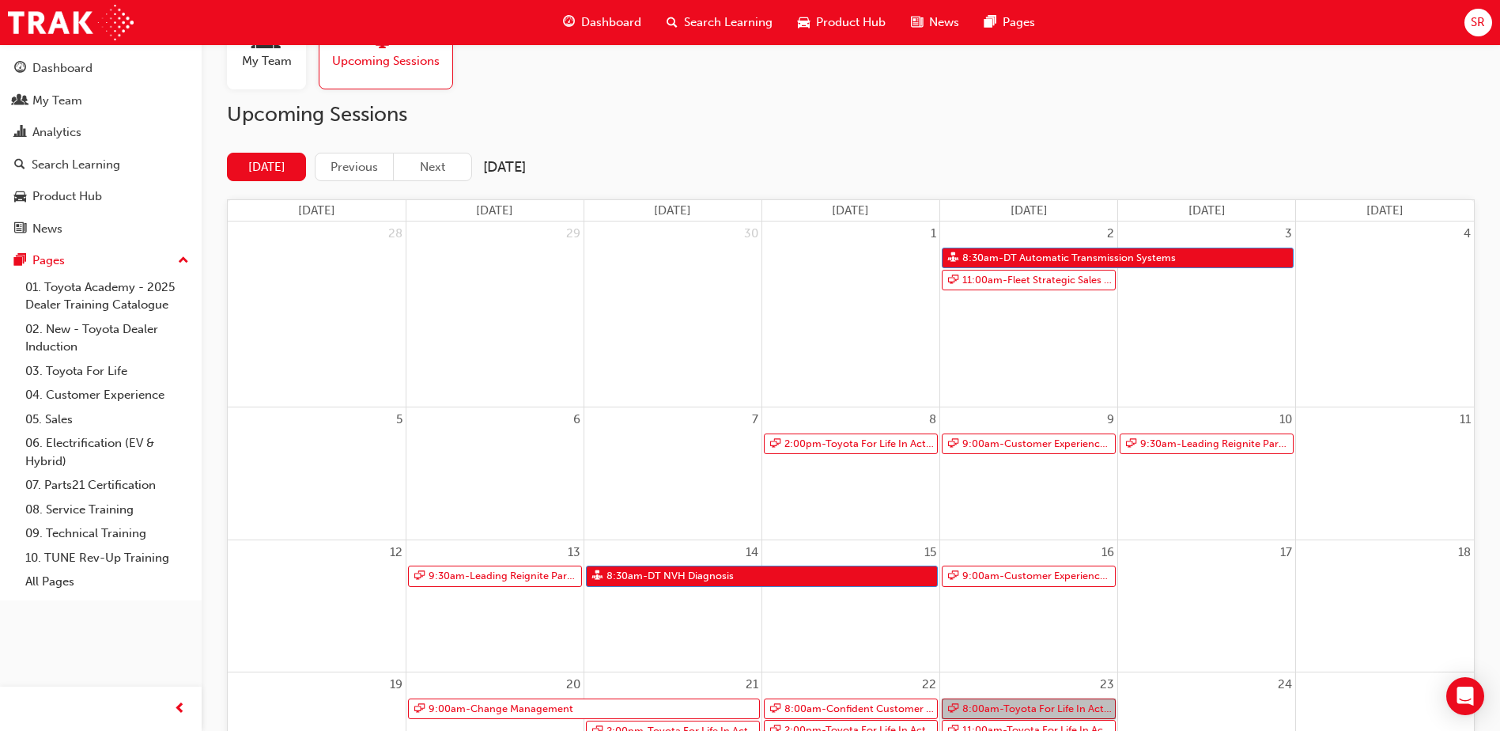
scroll to position [158, 0]
